Goal: Navigation & Orientation: Understand site structure

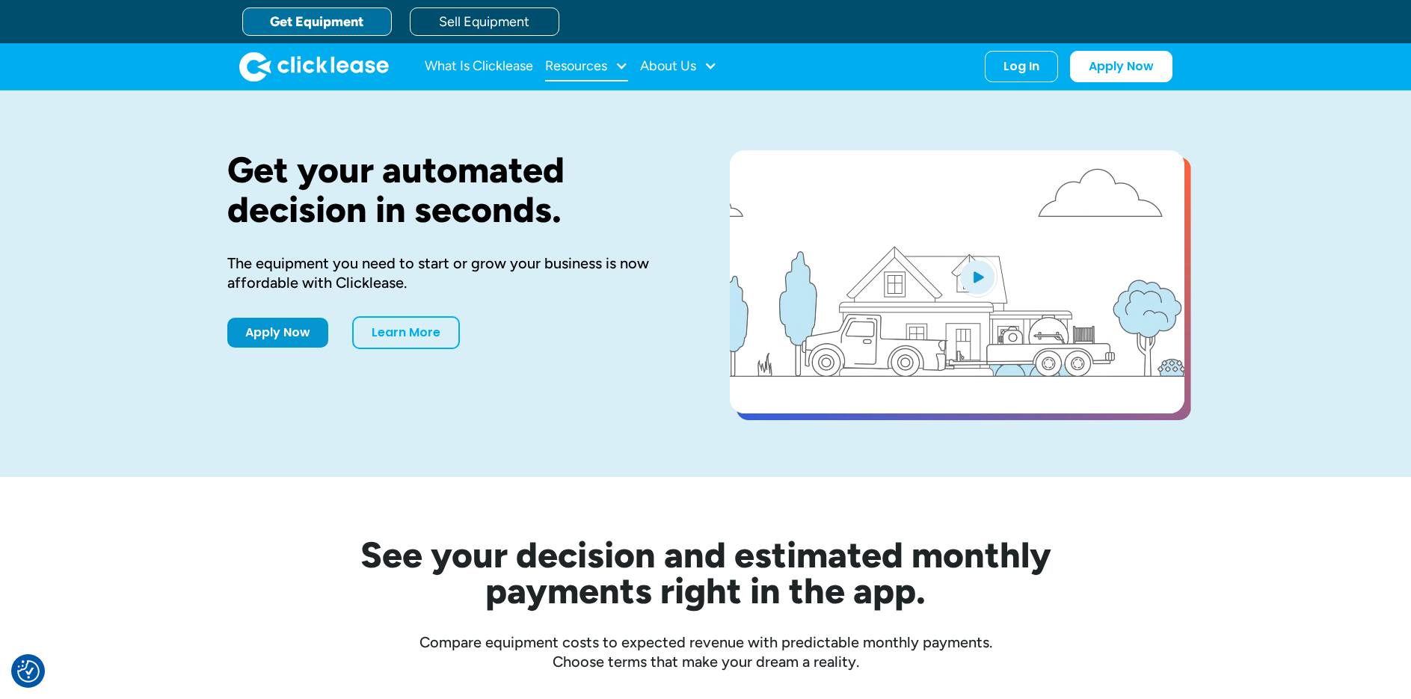
click at [626, 67] on div at bounding box center [621, 65] width 13 height 13
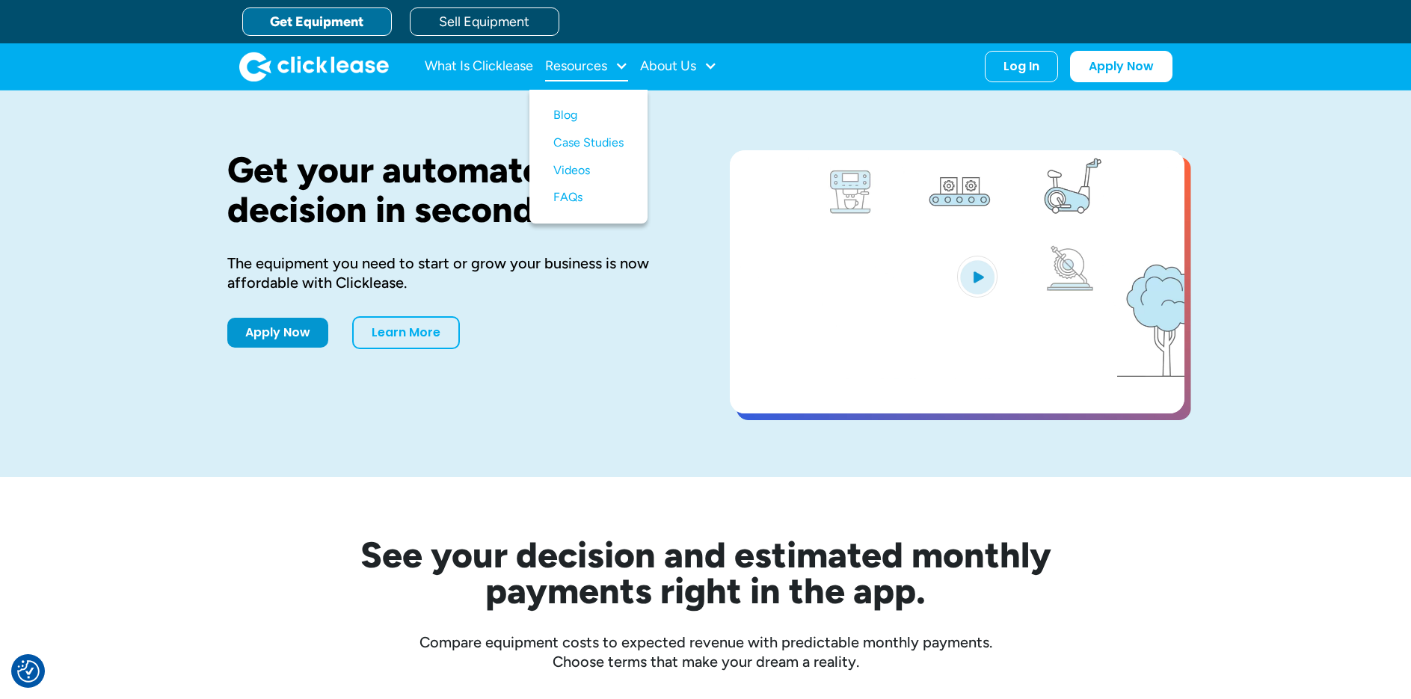
click at [626, 67] on div at bounding box center [621, 65] width 13 height 13
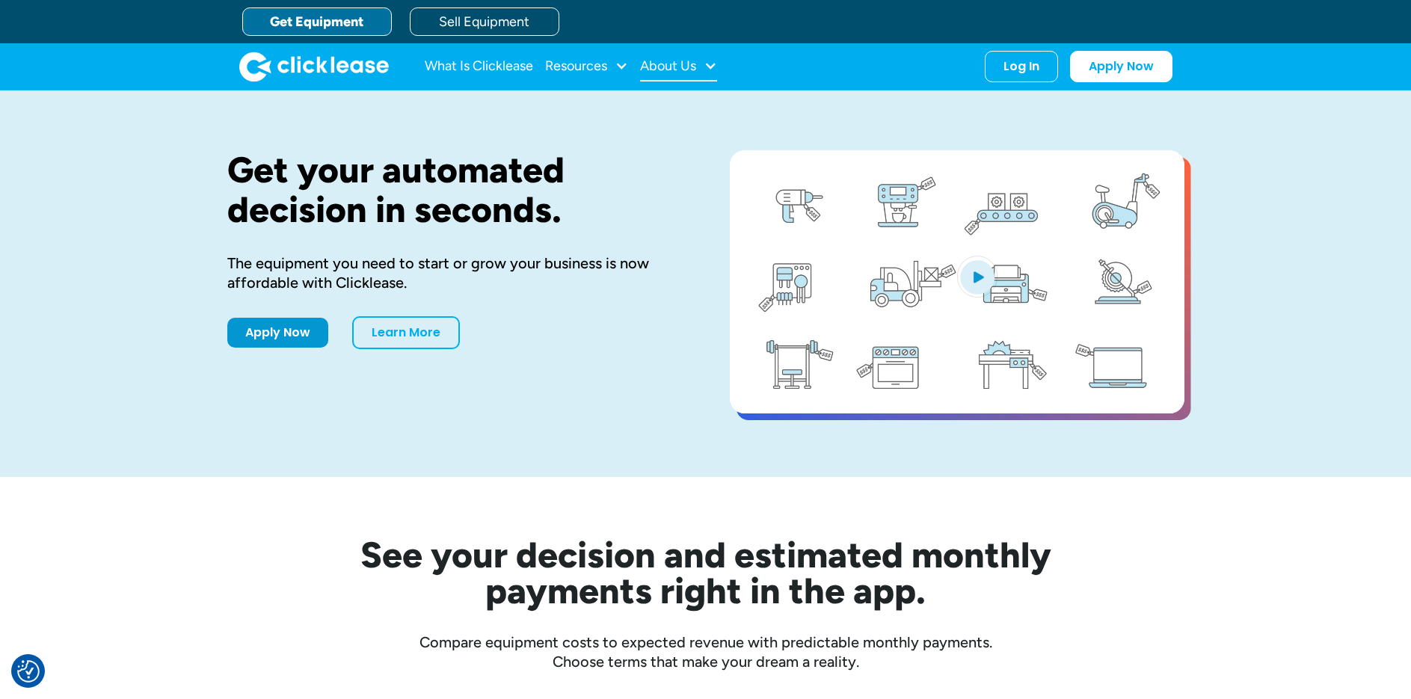
click at [716, 66] on div at bounding box center [710, 65] width 13 height 13
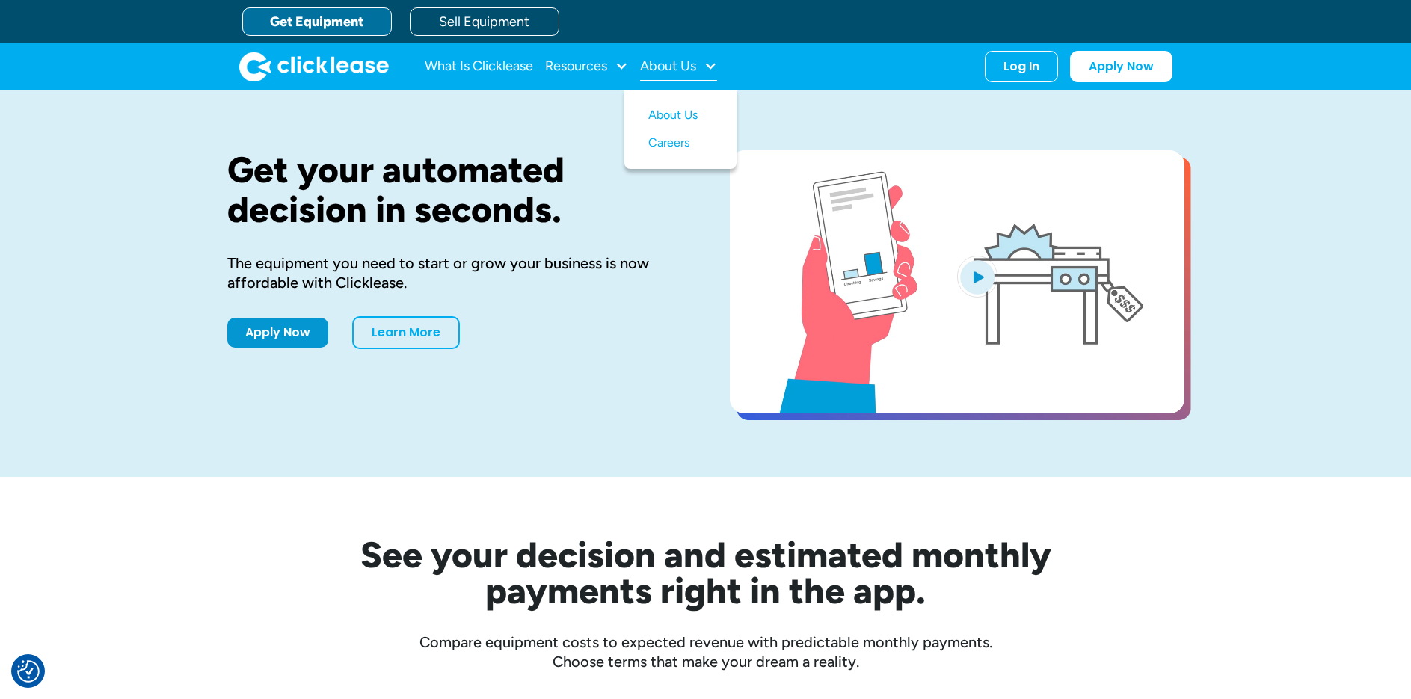
click at [716, 65] on div at bounding box center [710, 65] width 13 height 13
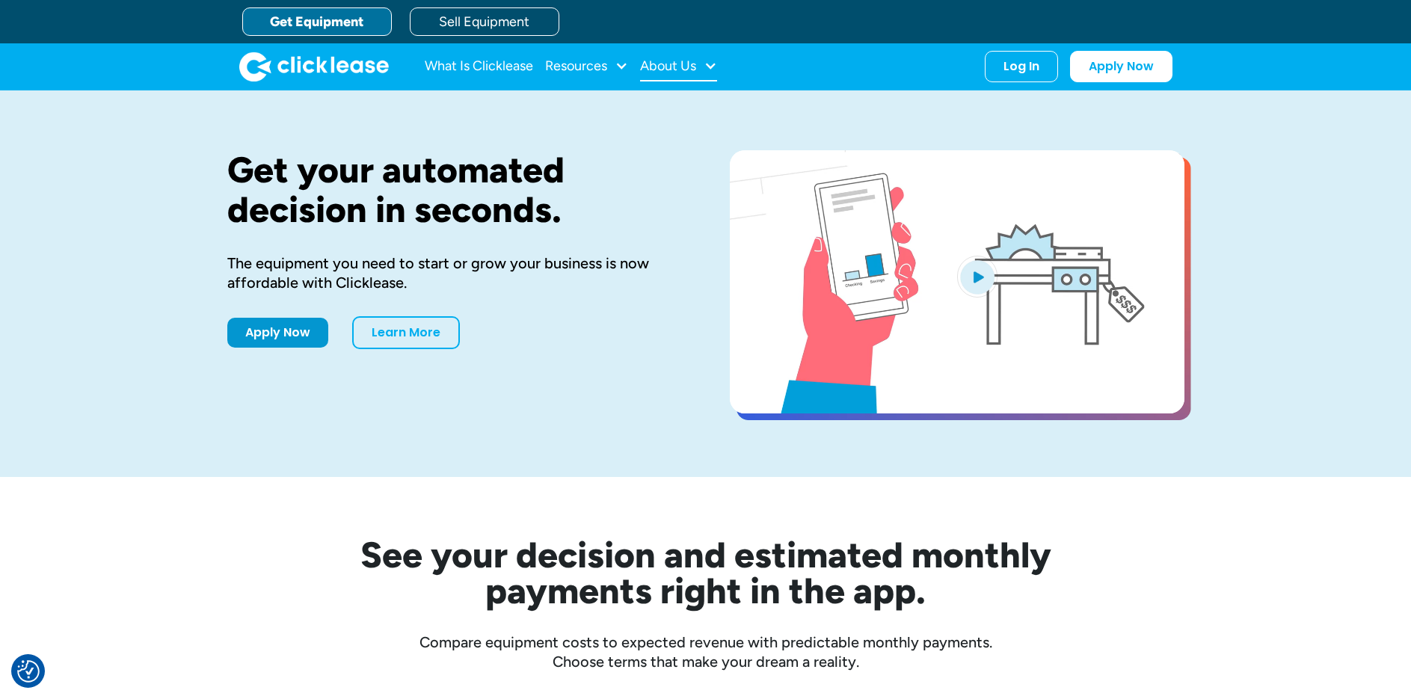
click at [716, 65] on div at bounding box center [710, 65] width 13 height 13
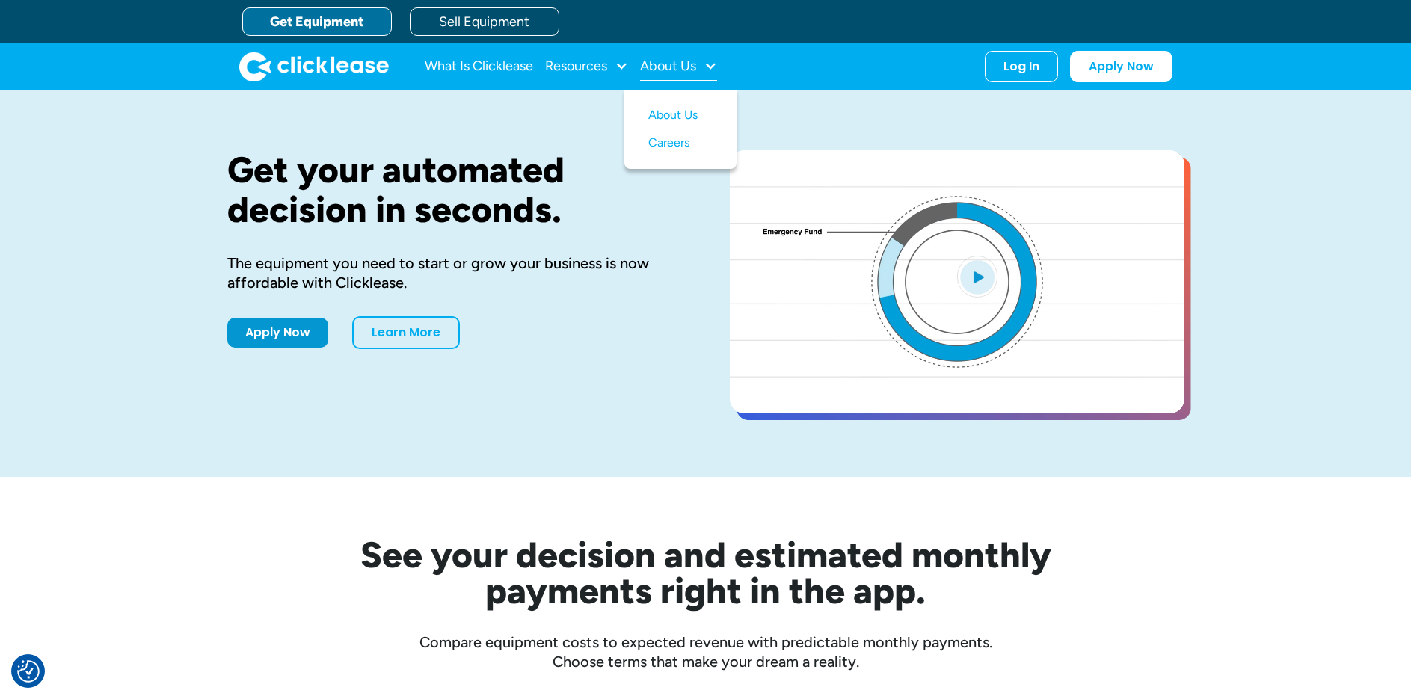
click at [716, 65] on div at bounding box center [710, 65] width 13 height 13
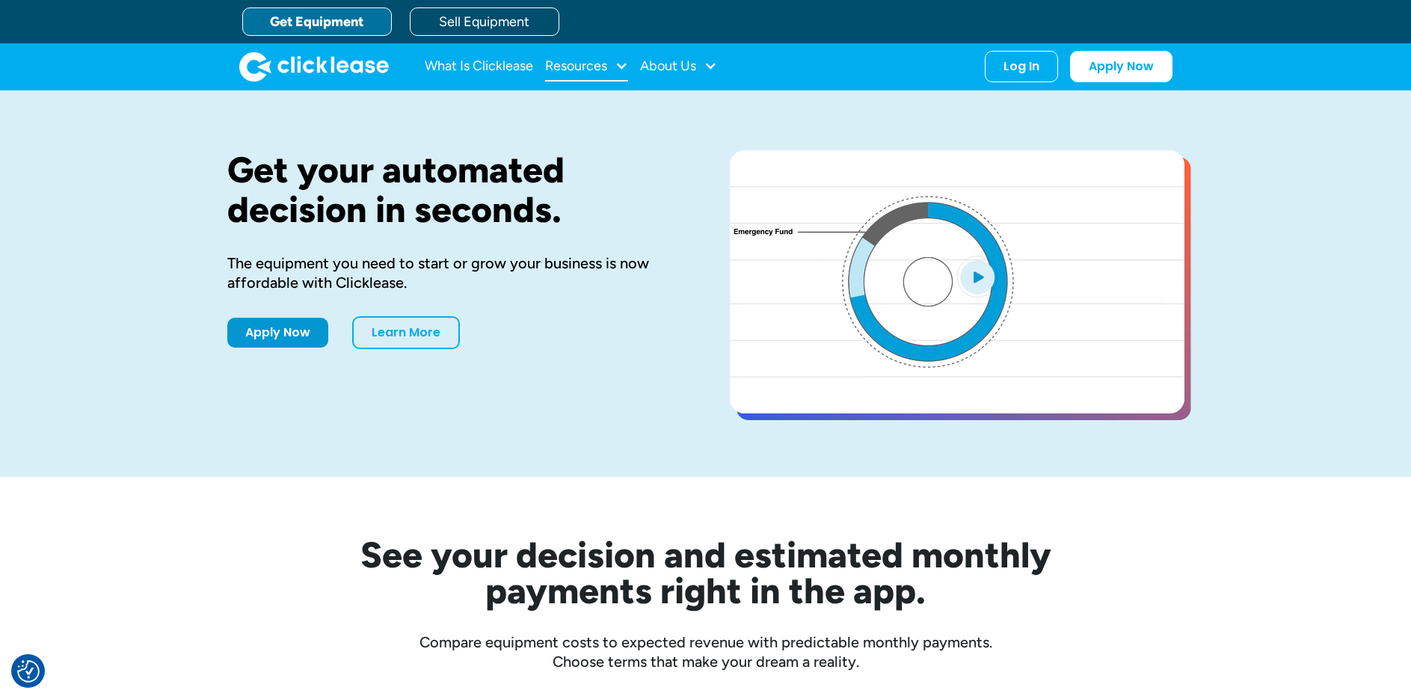
click at [617, 65] on div at bounding box center [621, 65] width 13 height 13
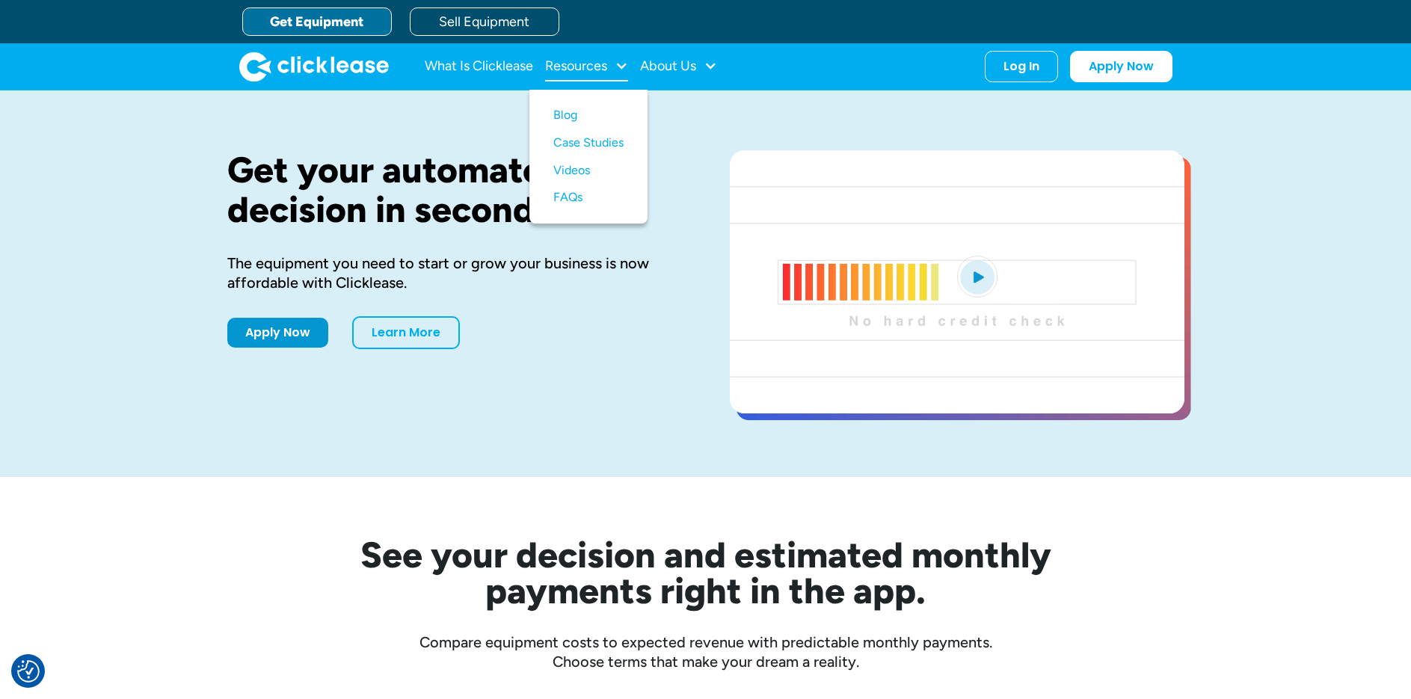
click at [621, 70] on div at bounding box center [621, 65] width 13 height 13
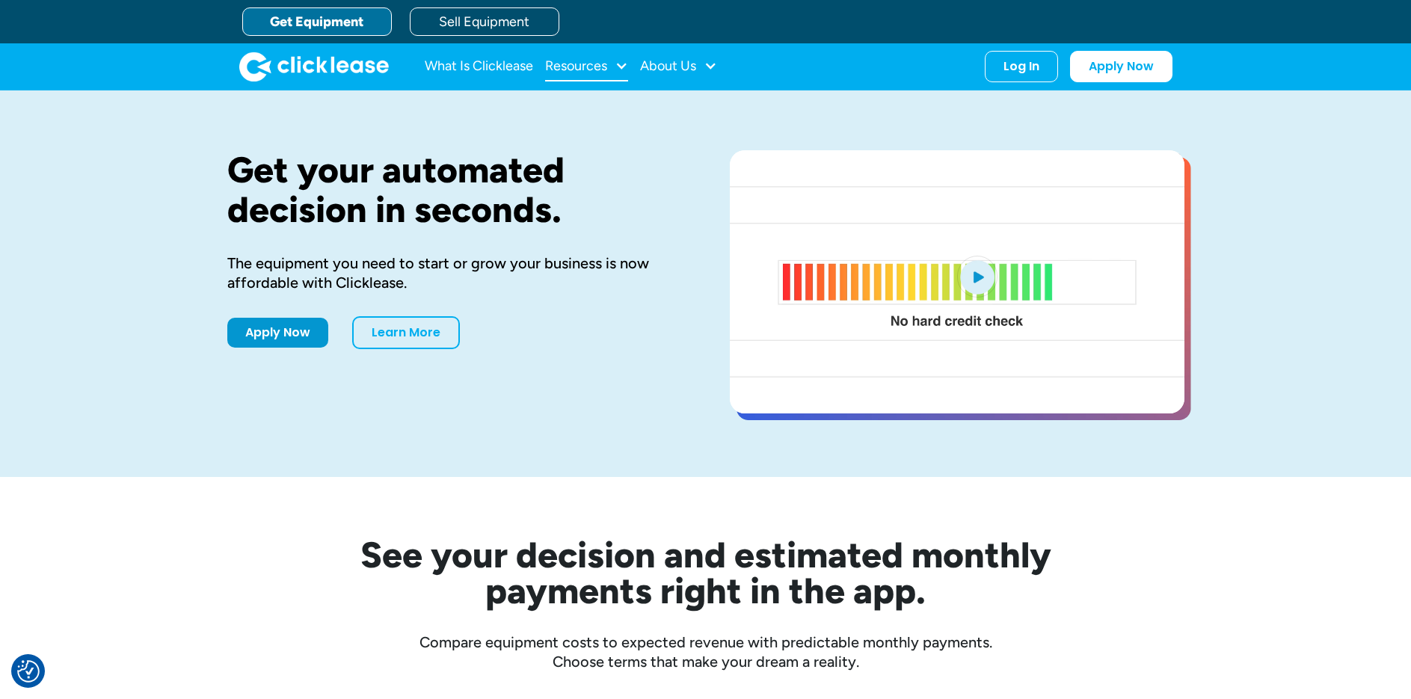
click at [621, 70] on div at bounding box center [621, 65] width 13 height 13
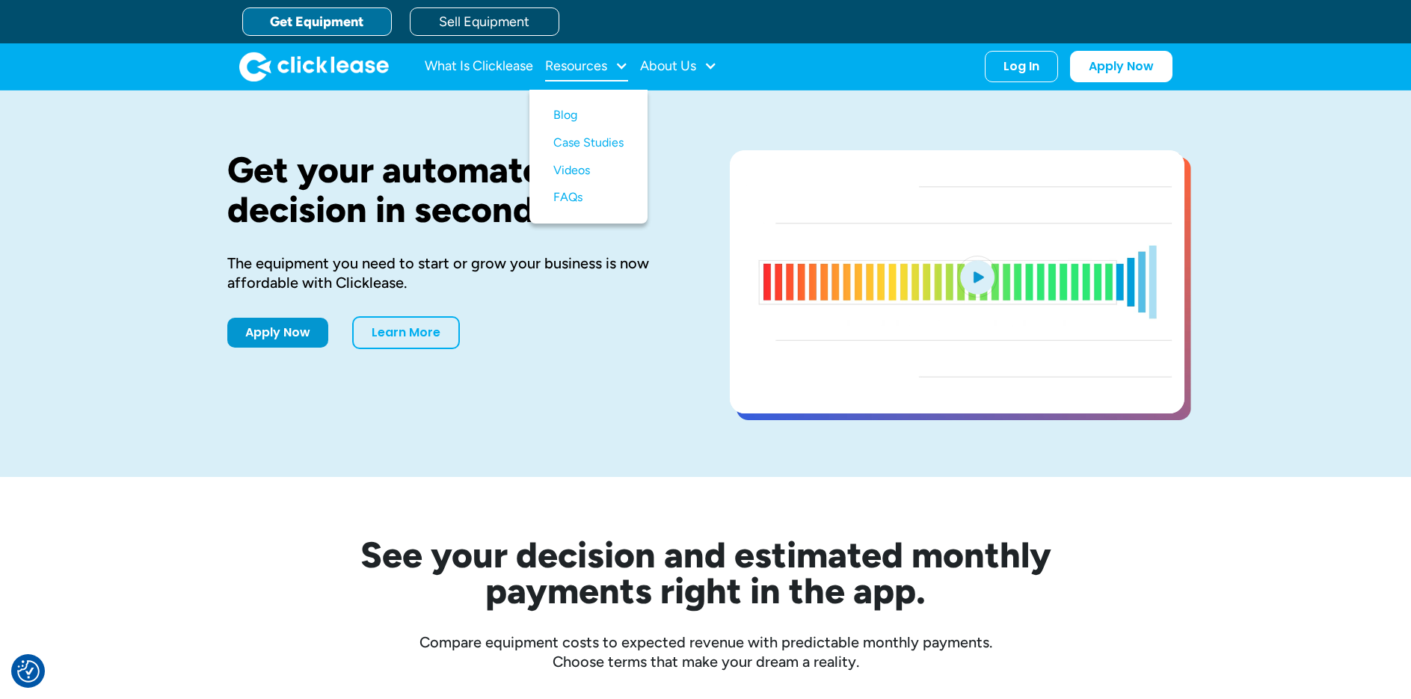
click at [621, 70] on div at bounding box center [621, 65] width 13 height 13
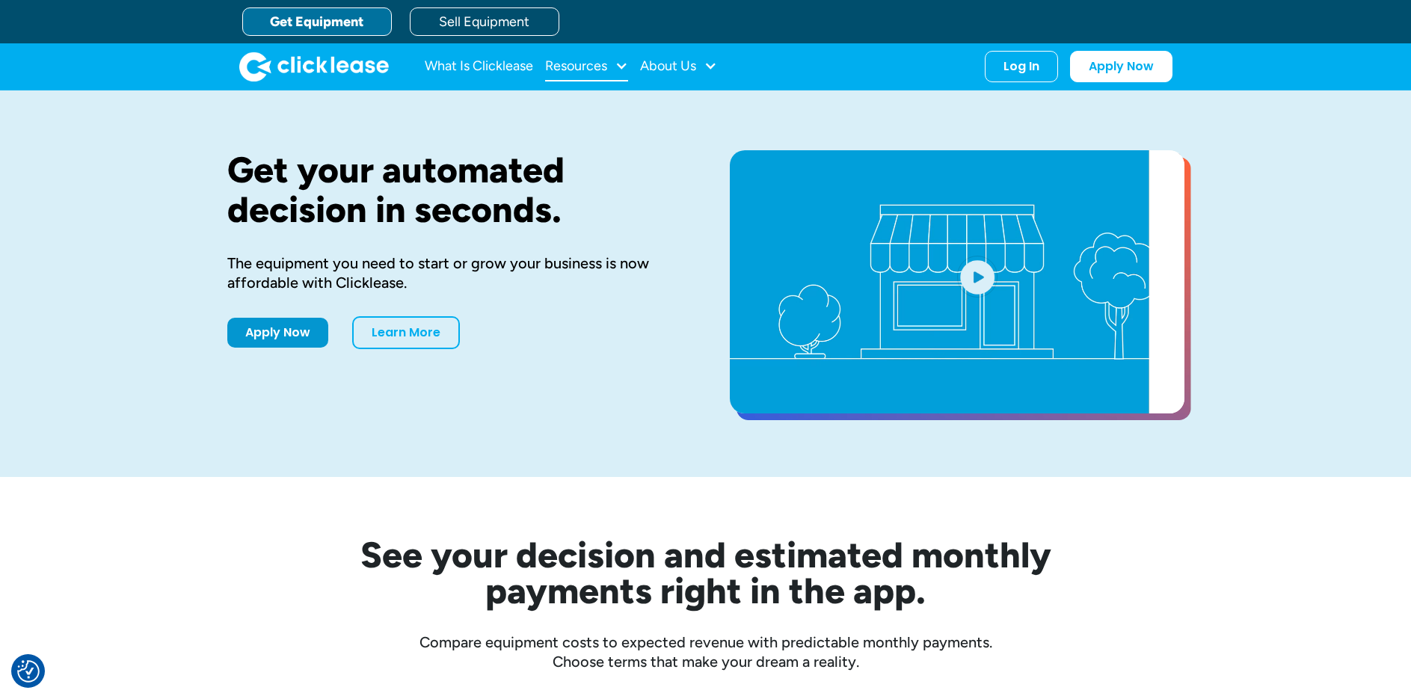
click at [621, 70] on div at bounding box center [621, 65] width 13 height 13
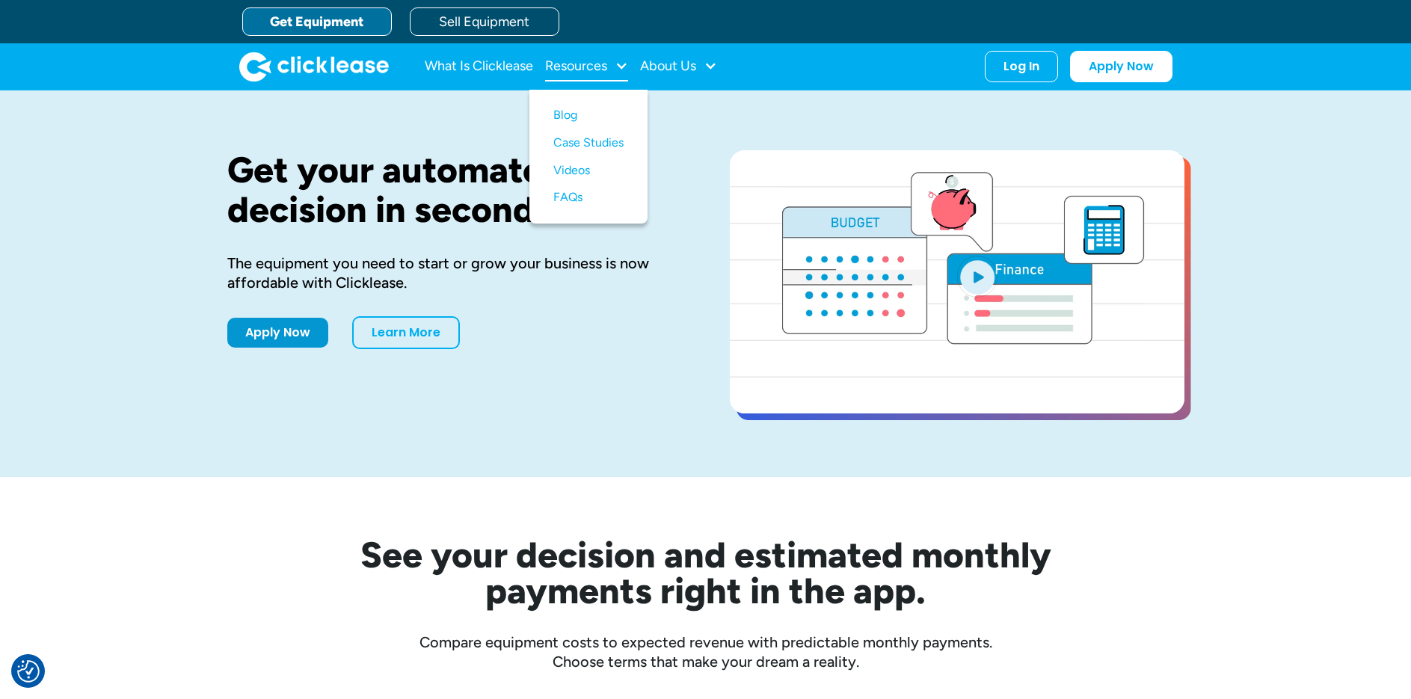
click at [621, 70] on div at bounding box center [621, 65] width 13 height 13
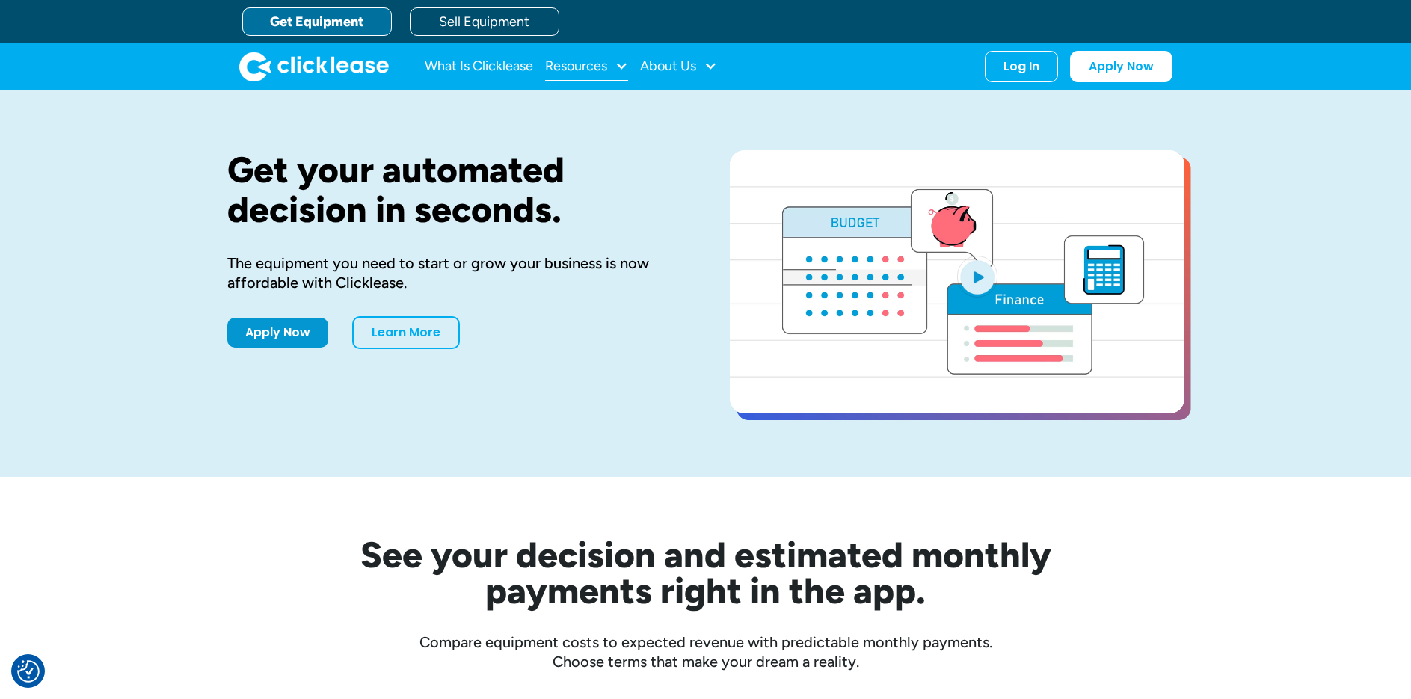
click at [621, 70] on div at bounding box center [621, 65] width 13 height 13
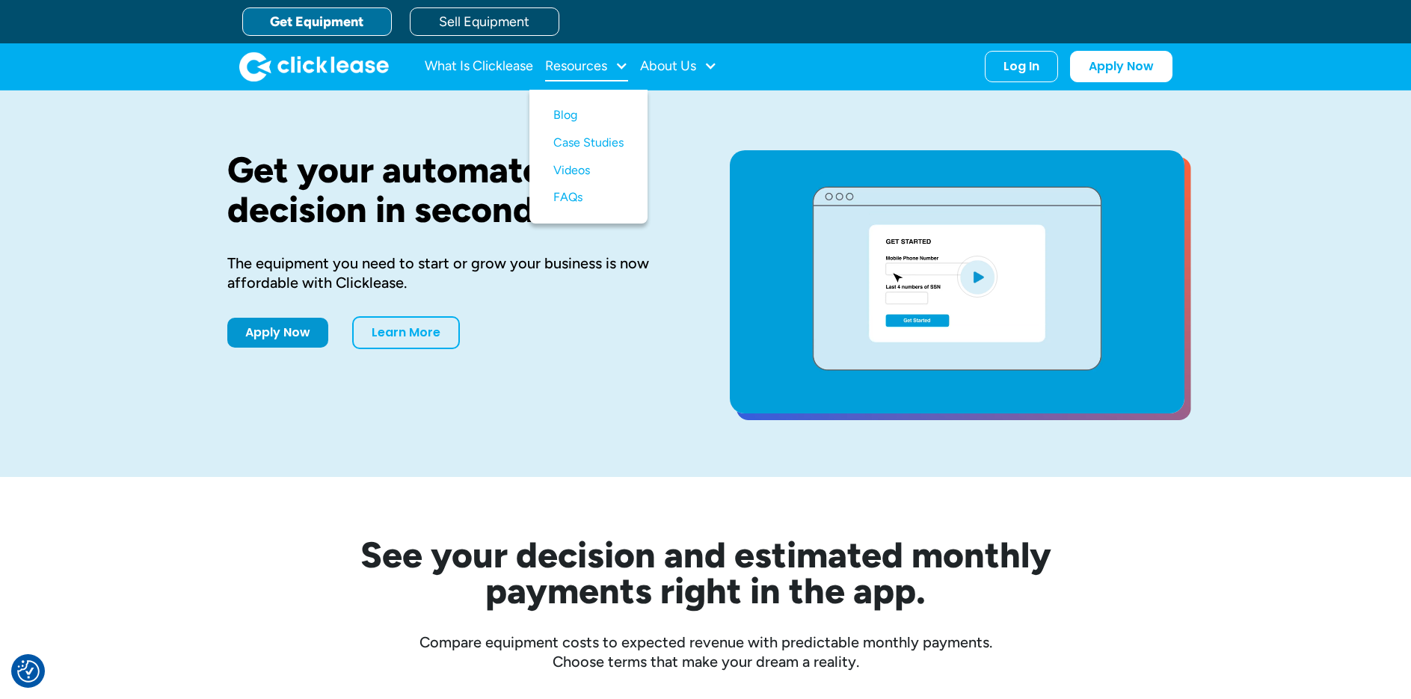
click at [621, 70] on div at bounding box center [621, 65] width 13 height 13
